Goal: Task Accomplishment & Management: Manage account settings

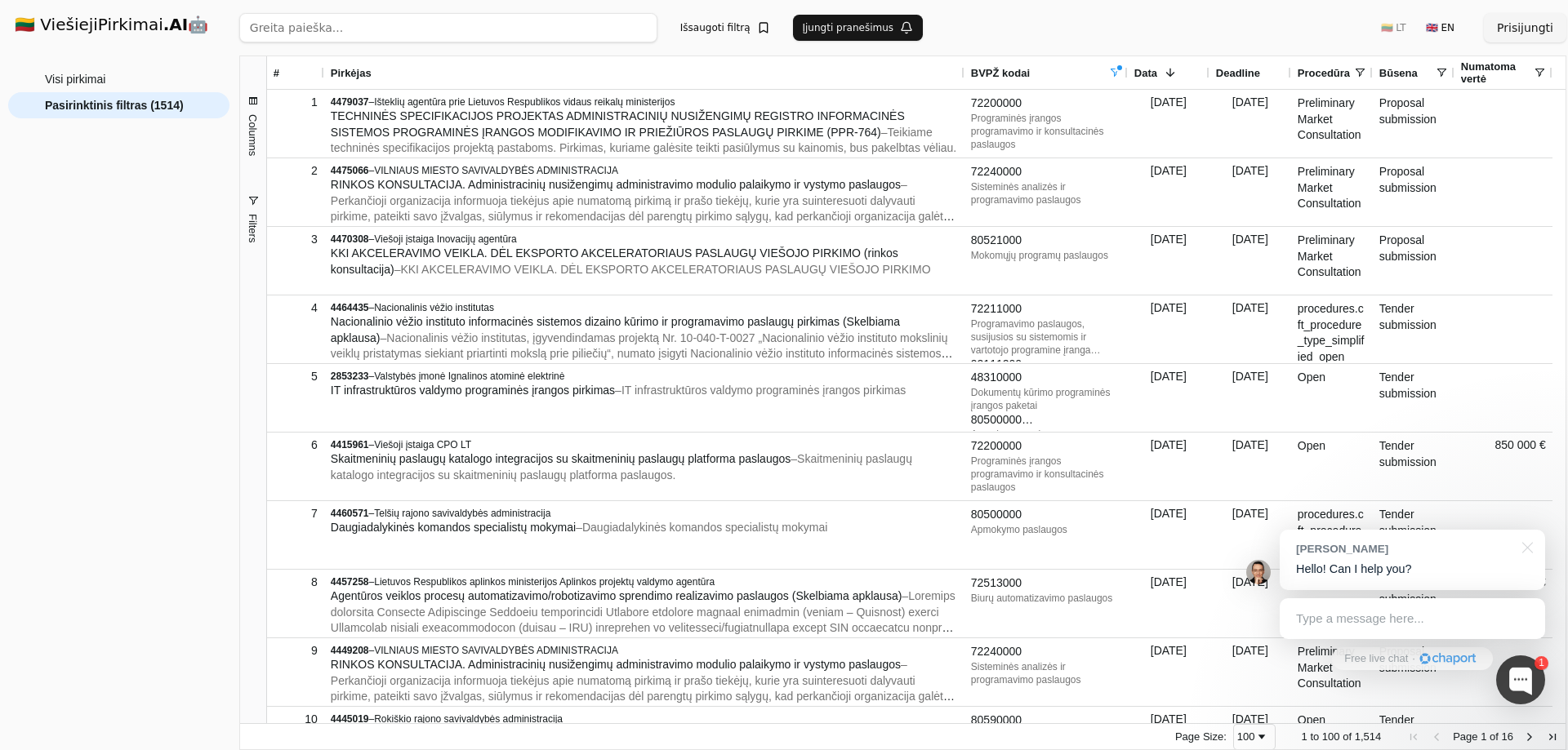
click at [1527, 25] on button "Prisijungti" at bounding box center [1525, 28] width 82 height 30
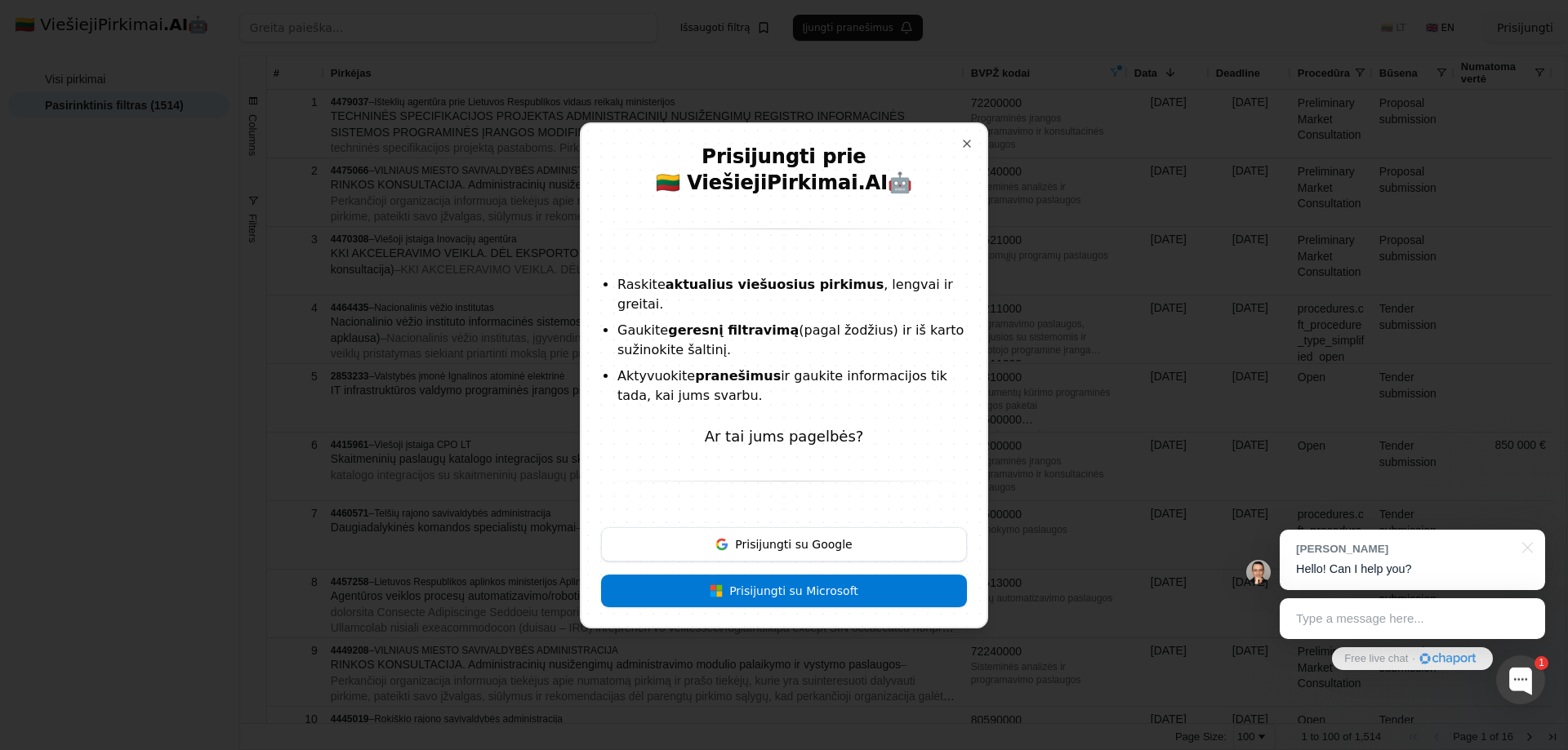
click at [794, 540] on button "Prisijungti su Google" at bounding box center [784, 544] width 366 height 34
